Goal: Transaction & Acquisition: Purchase product/service

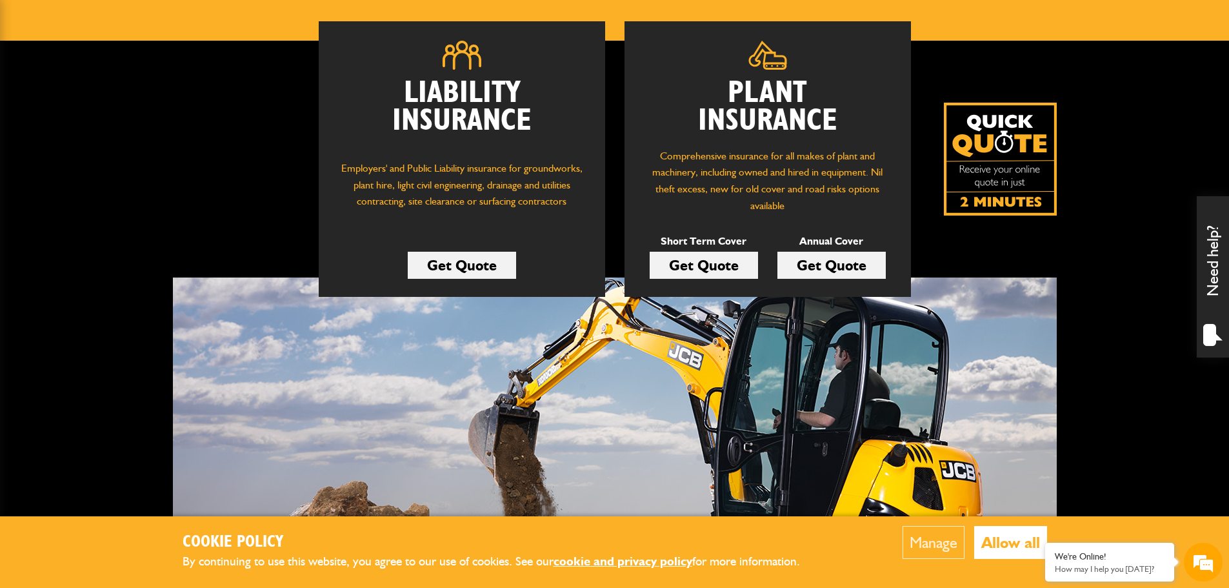
scroll to position [194, 0]
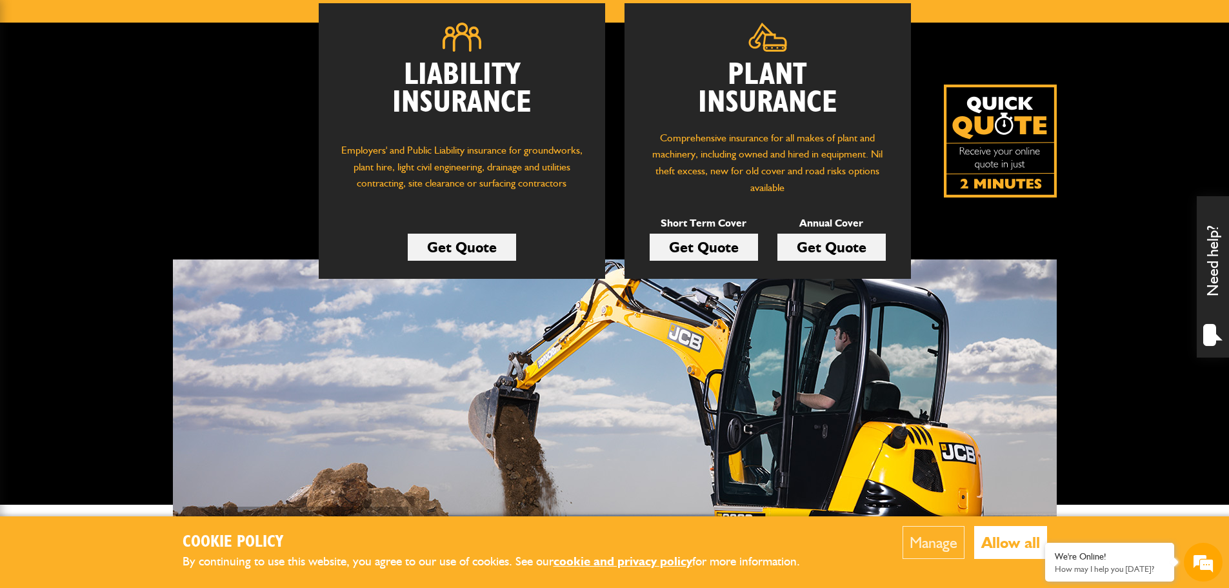
click at [691, 247] on link "Get Quote" at bounding box center [704, 247] width 108 height 27
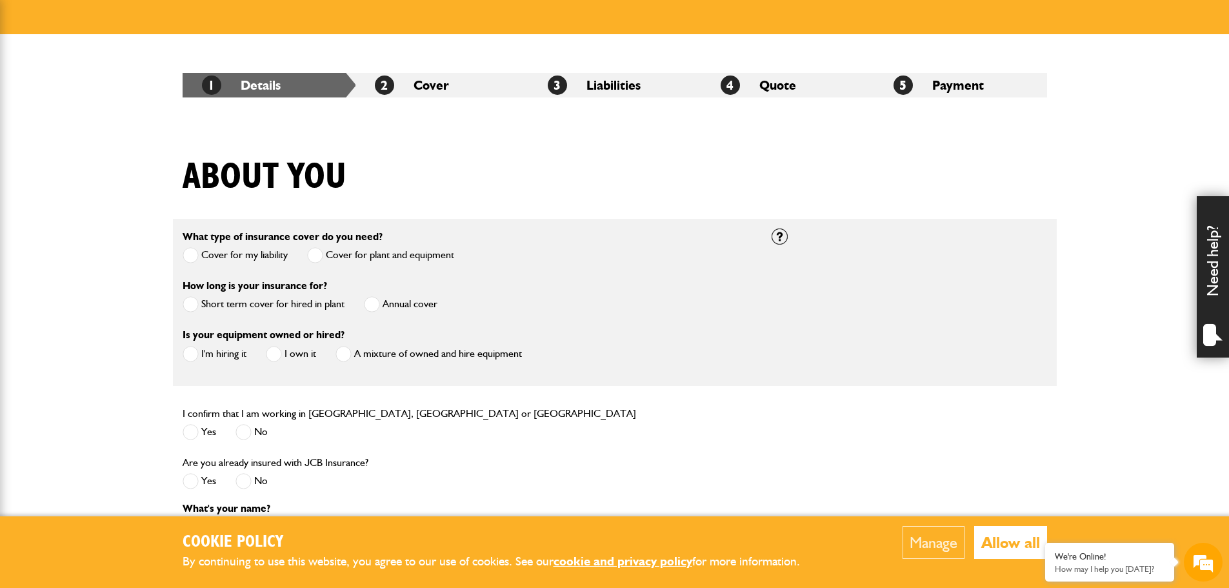
scroll to position [194, 0]
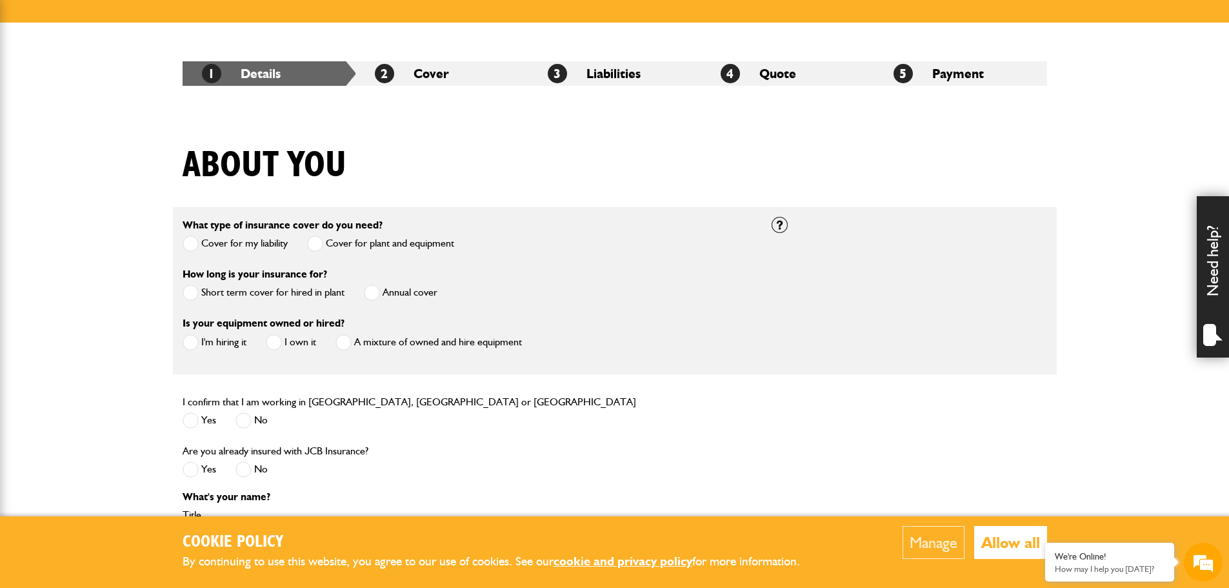
click at [195, 293] on span at bounding box center [191, 293] width 16 height 16
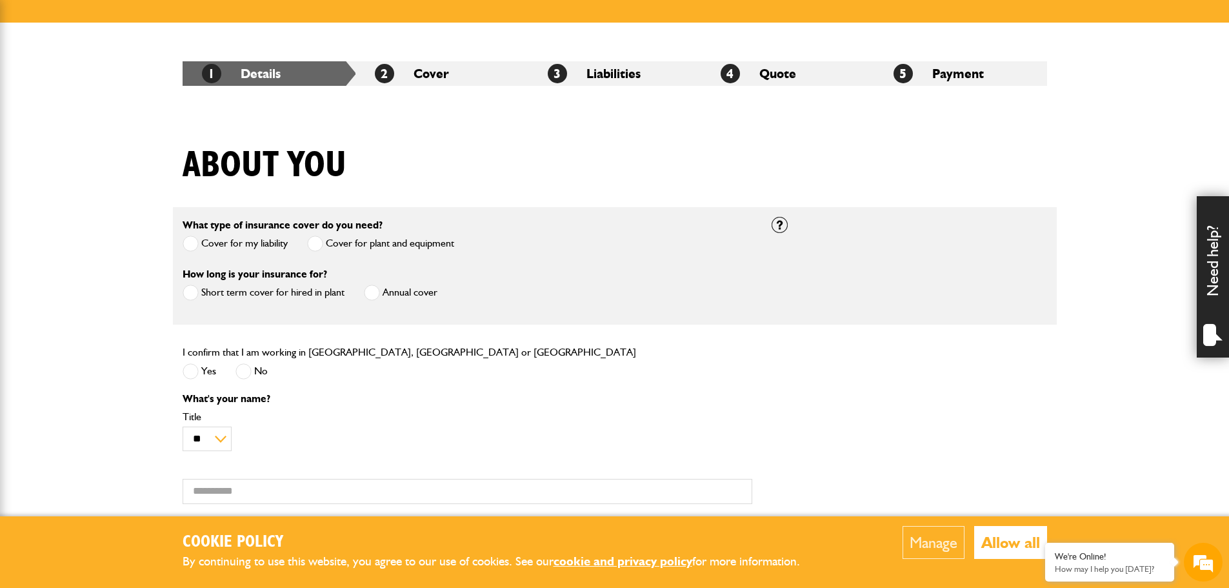
scroll to position [387, 0]
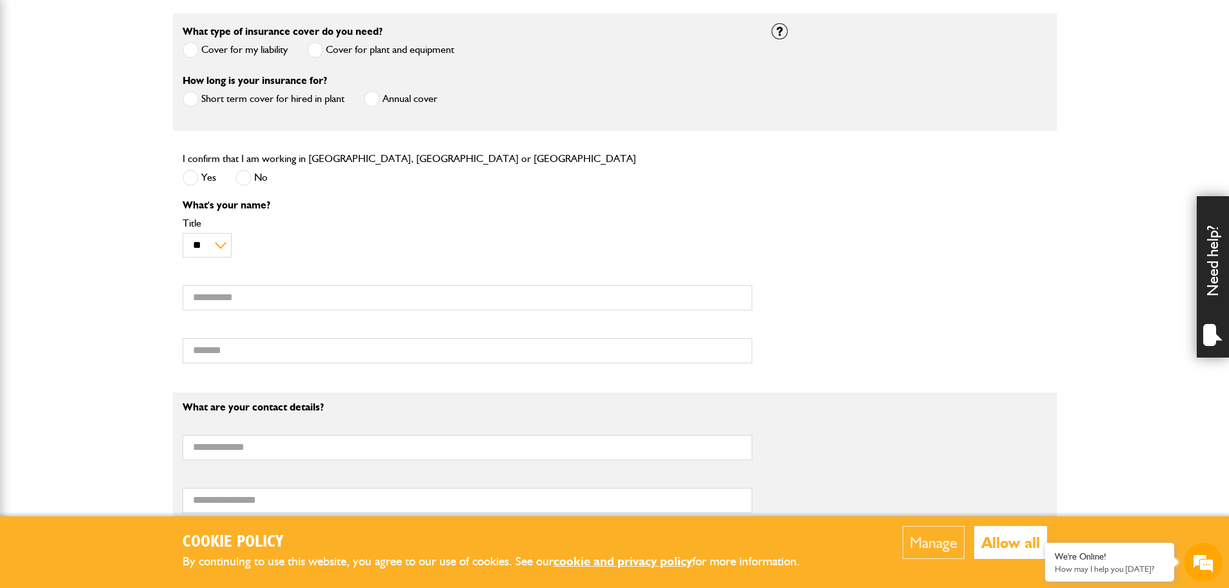
click at [207, 185] on label "Yes" at bounding box center [200, 178] width 34 height 16
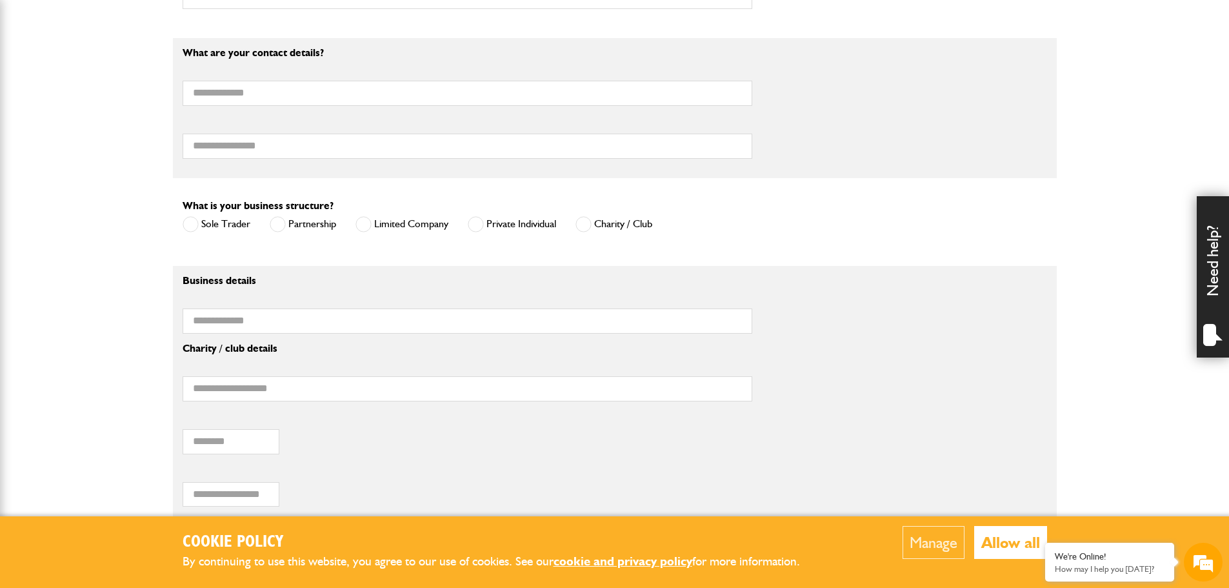
scroll to position [0, 0]
click at [514, 226] on label "Private Individual" at bounding box center [512, 224] width 88 height 16
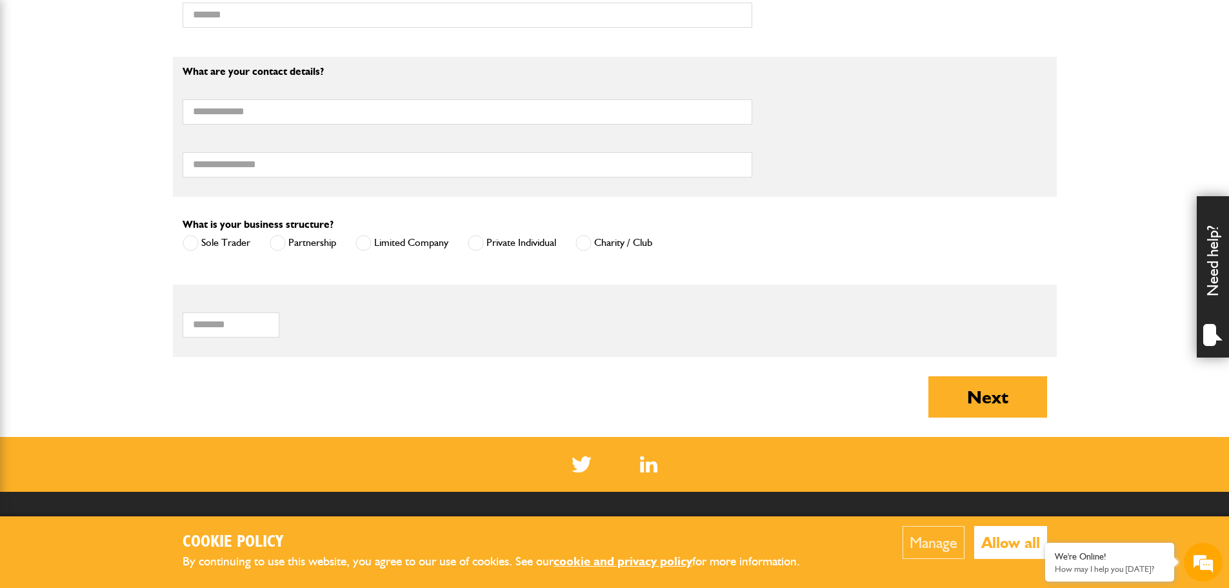
scroll to position [742, 0]
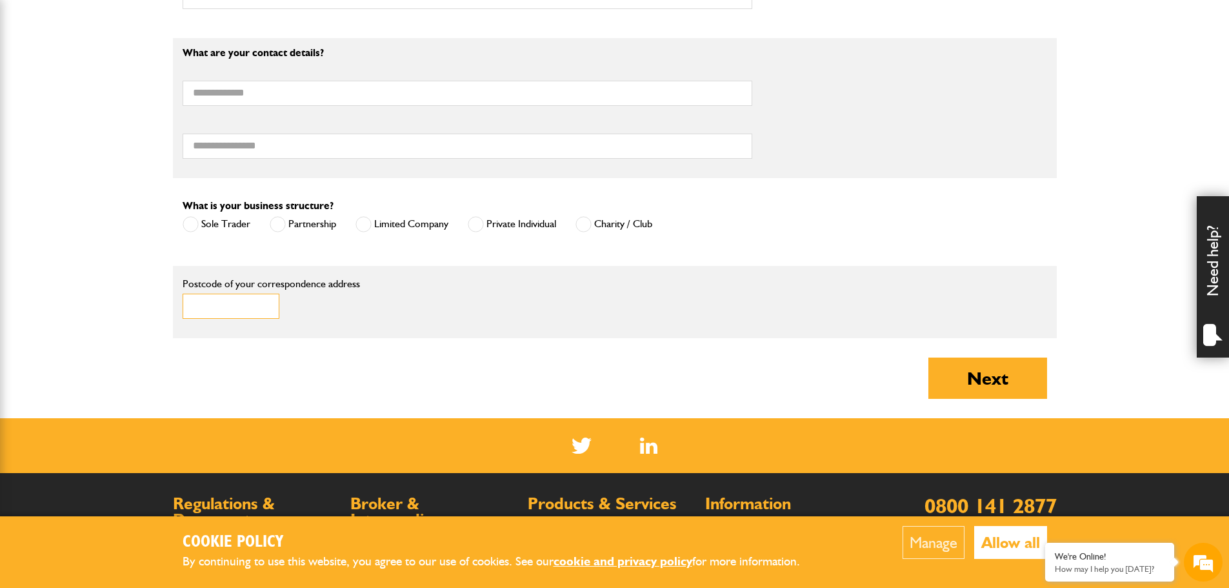
click at [235, 316] on input "Postcode of your correspondence address" at bounding box center [231, 306] width 97 height 25
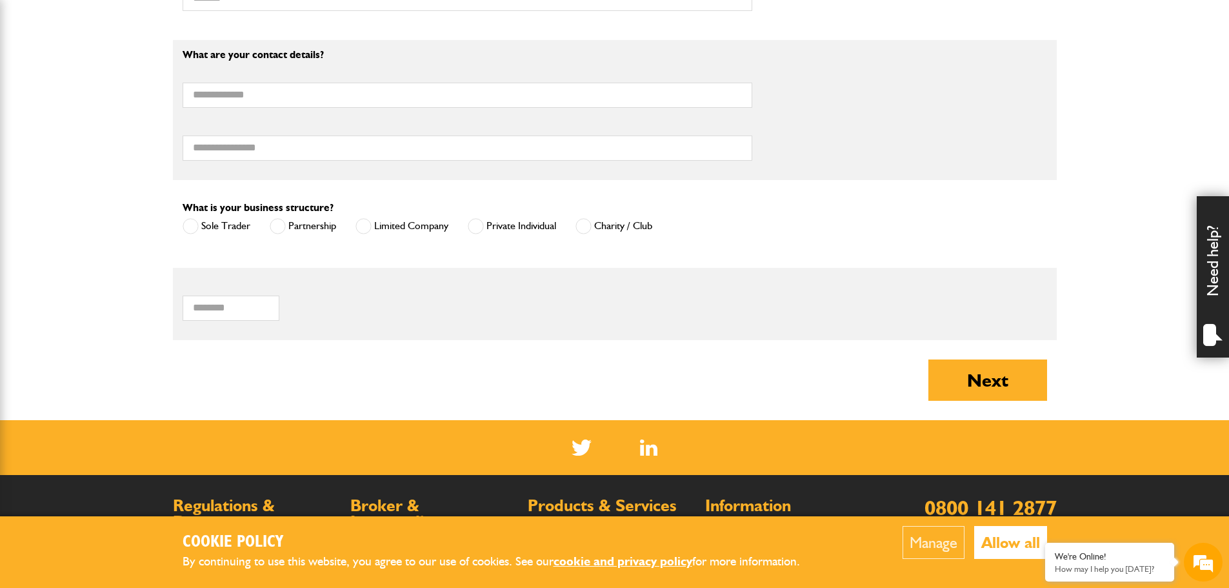
drag, startPoint x: 532, startPoint y: 292, endPoint x: 498, endPoint y: 300, distance: 34.6
click at [532, 292] on div "Postcode of your correspondence address" at bounding box center [615, 303] width 884 height 53
click at [214, 312] on input "Postcode of your correspondence address" at bounding box center [231, 308] width 97 height 25
type input "********"
click at [1016, 370] on button "Next" at bounding box center [988, 379] width 119 height 41
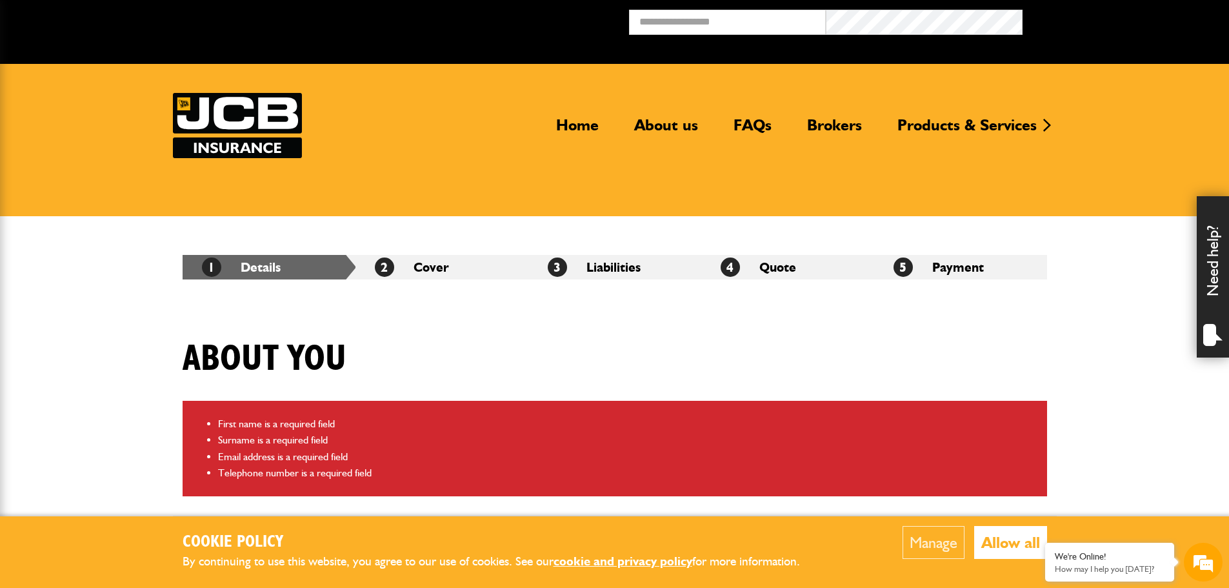
scroll to position [387, 0]
